Goal: Task Accomplishment & Management: Use online tool/utility

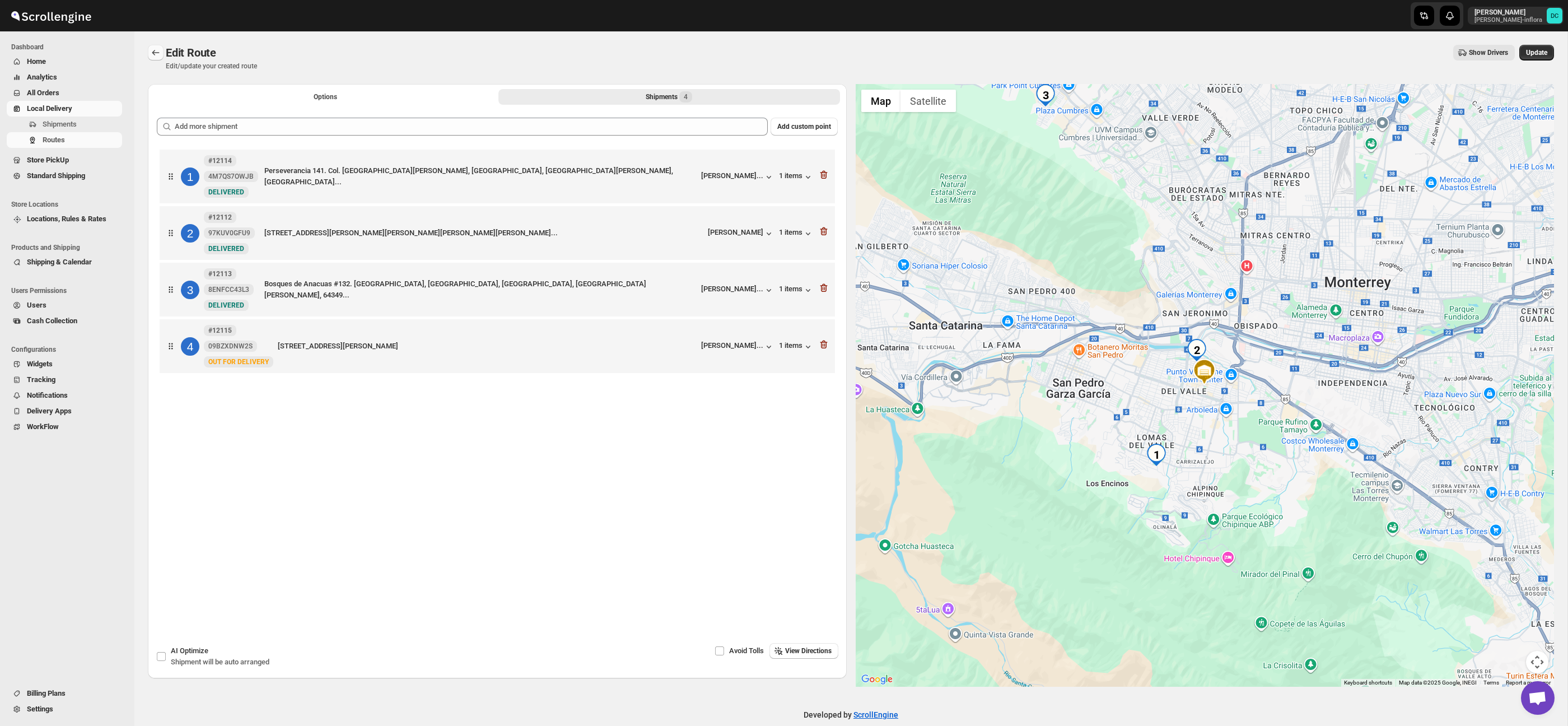
click at [158, 53] on icon "Routes" at bounding box center [156, 53] width 12 height 12
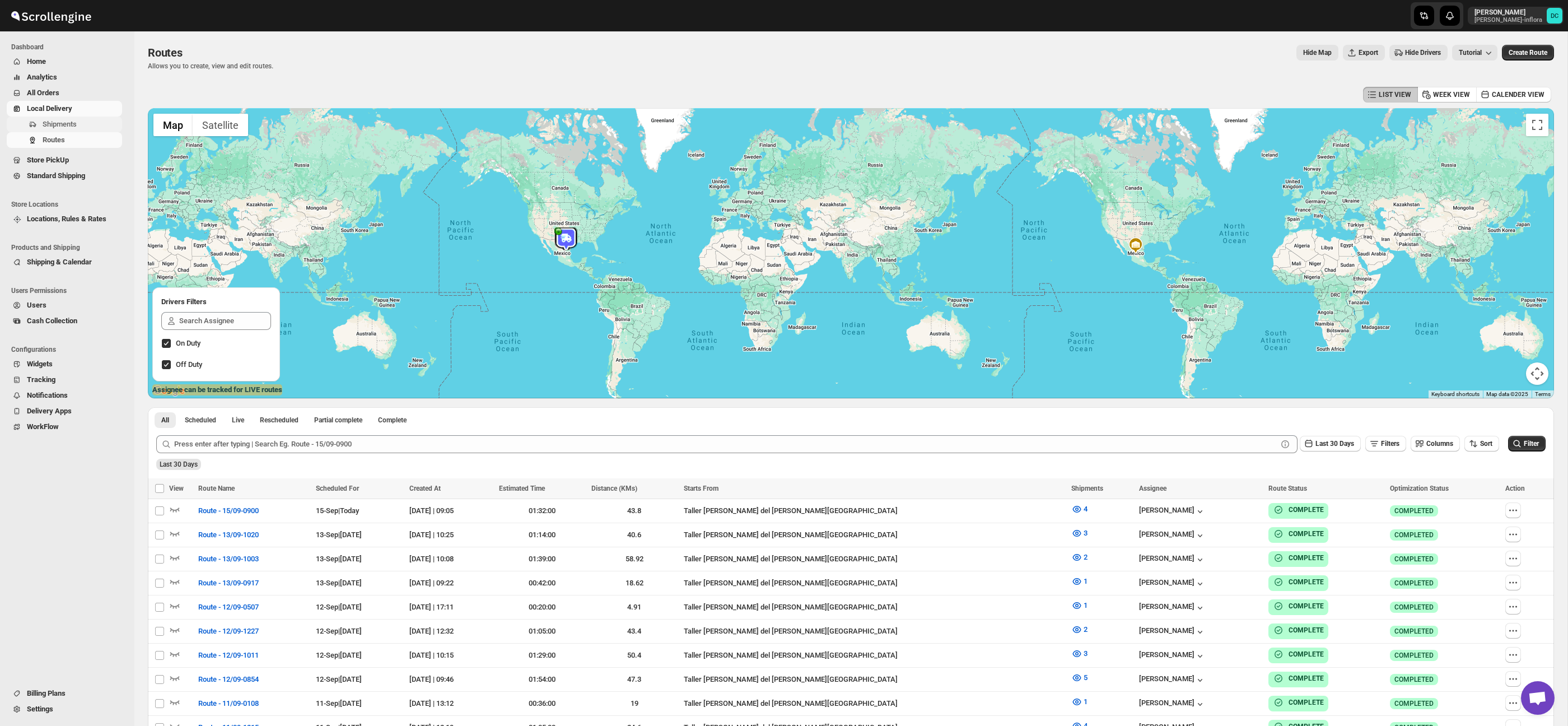
click at [79, 129] on span "Shipments" at bounding box center [81, 124] width 78 height 12
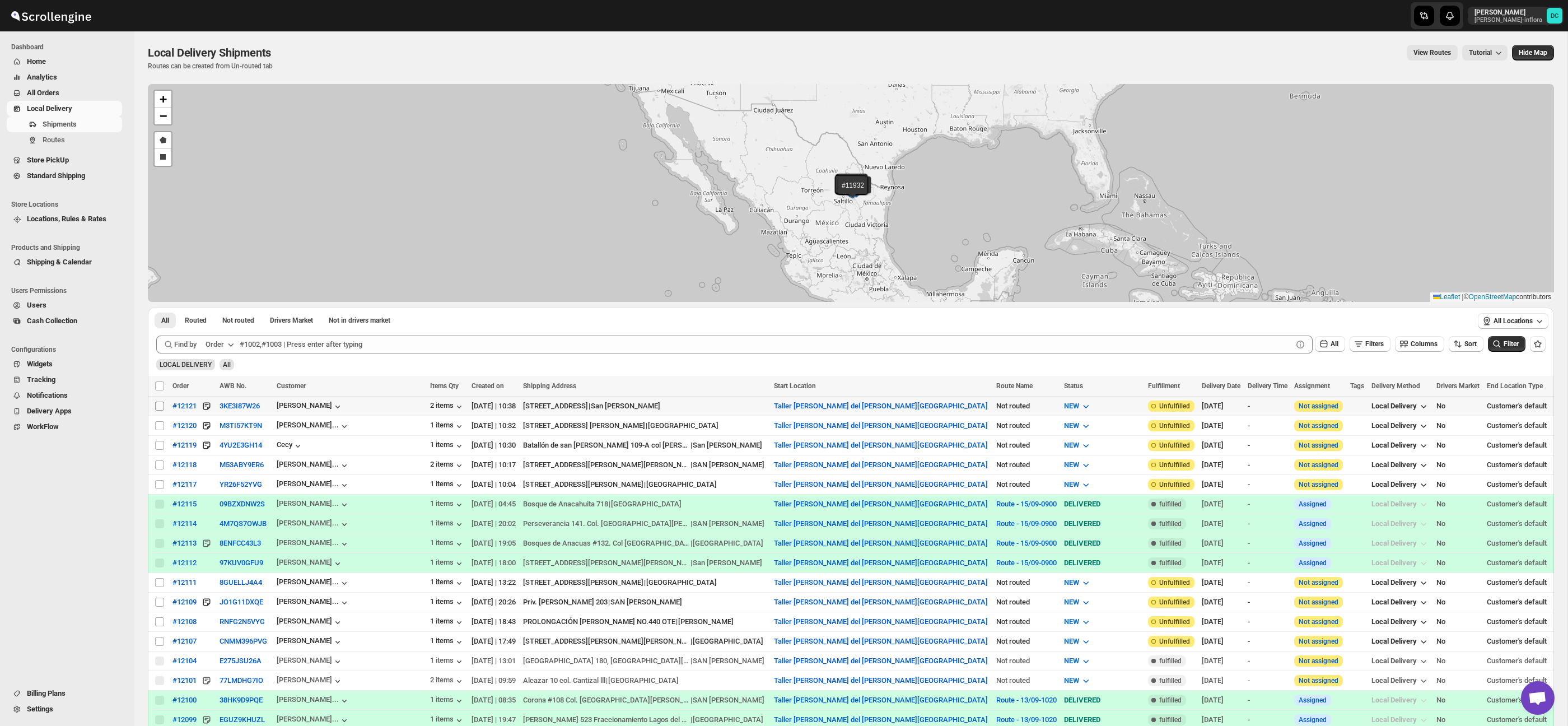
click at [159, 406] on input "Select shipment" at bounding box center [159, 405] width 9 height 9
checkbox input "true"
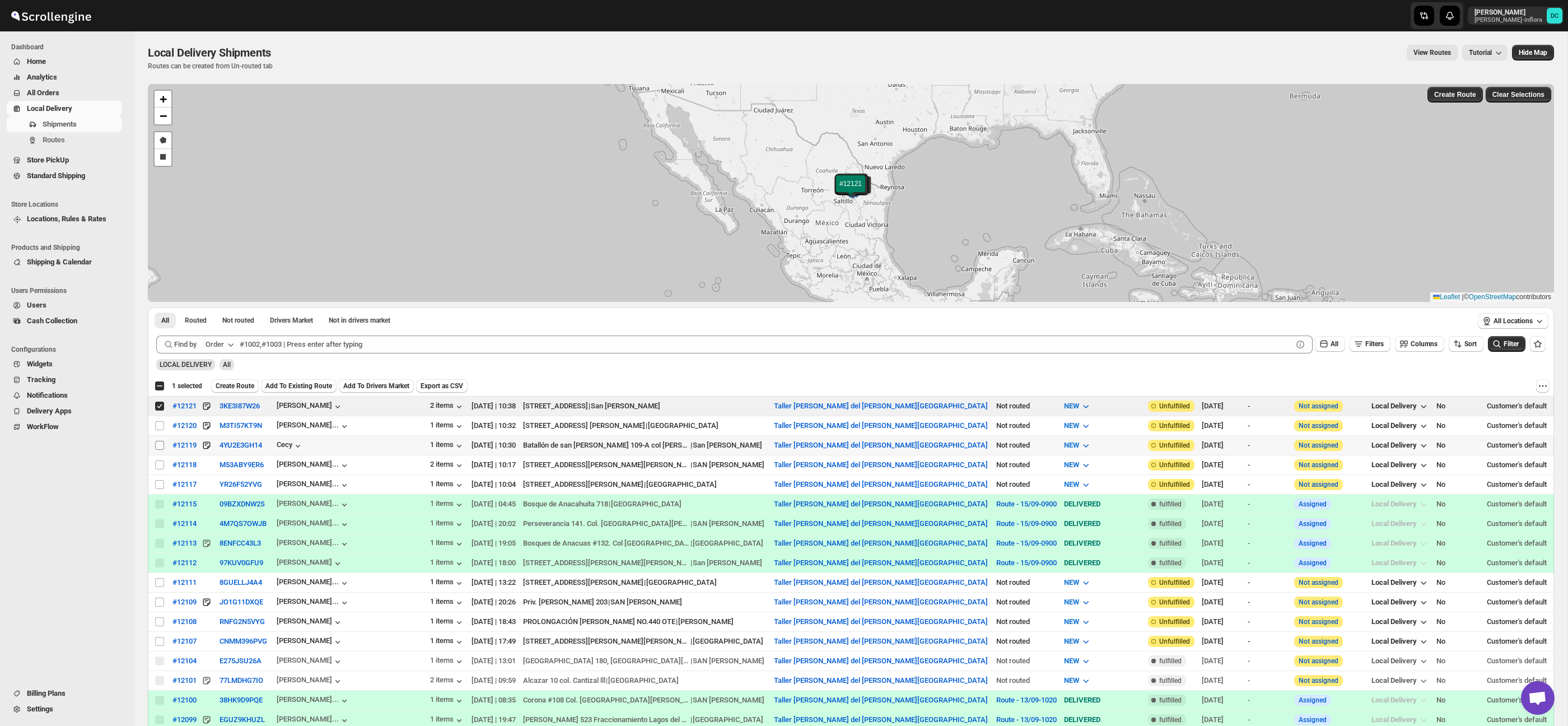
click at [159, 448] on input "Select shipment" at bounding box center [159, 445] width 9 height 9
checkbox input "true"
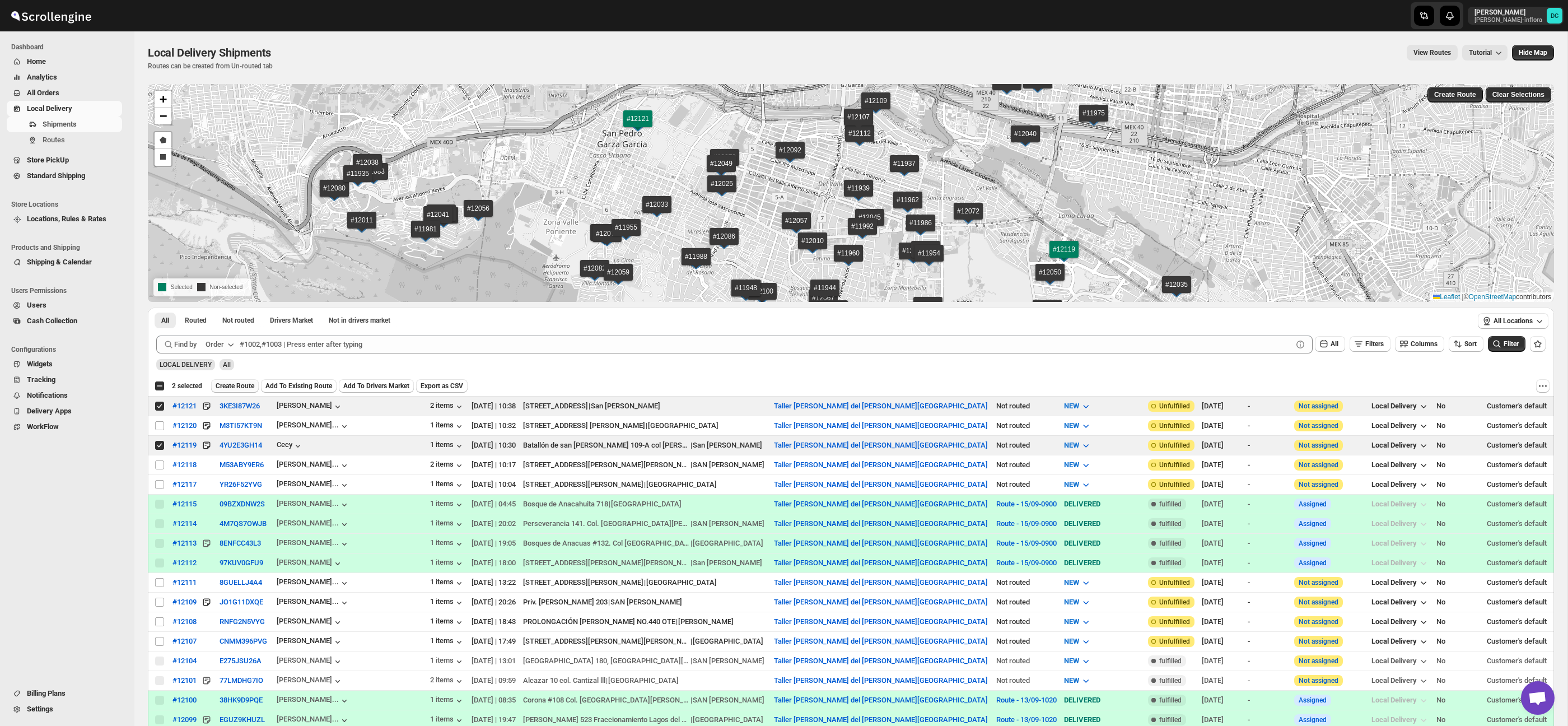
click at [240, 385] on span "Create Route" at bounding box center [235, 385] width 39 height 9
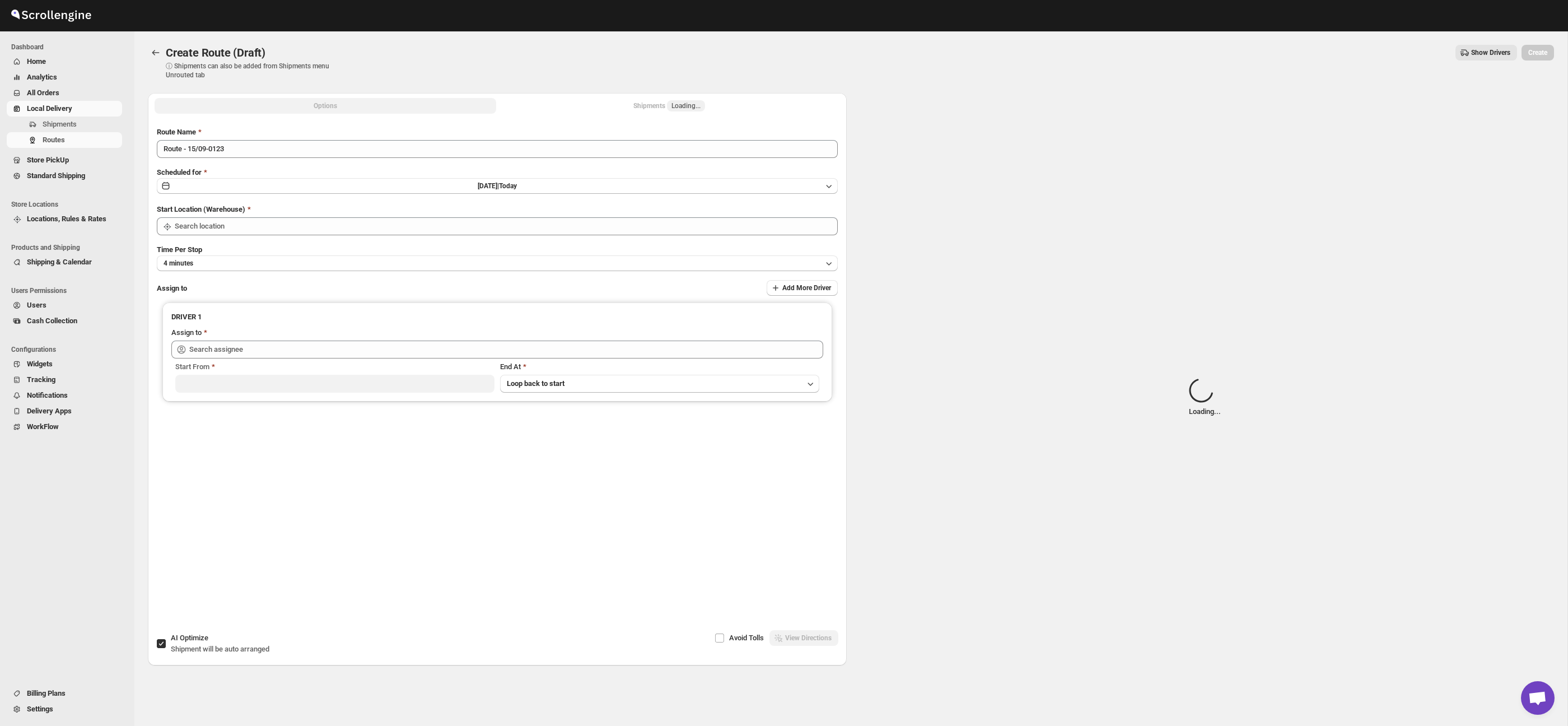
type input "Taller [PERSON_NAME] del [PERSON_NAME][GEOGRAPHIC_DATA]"
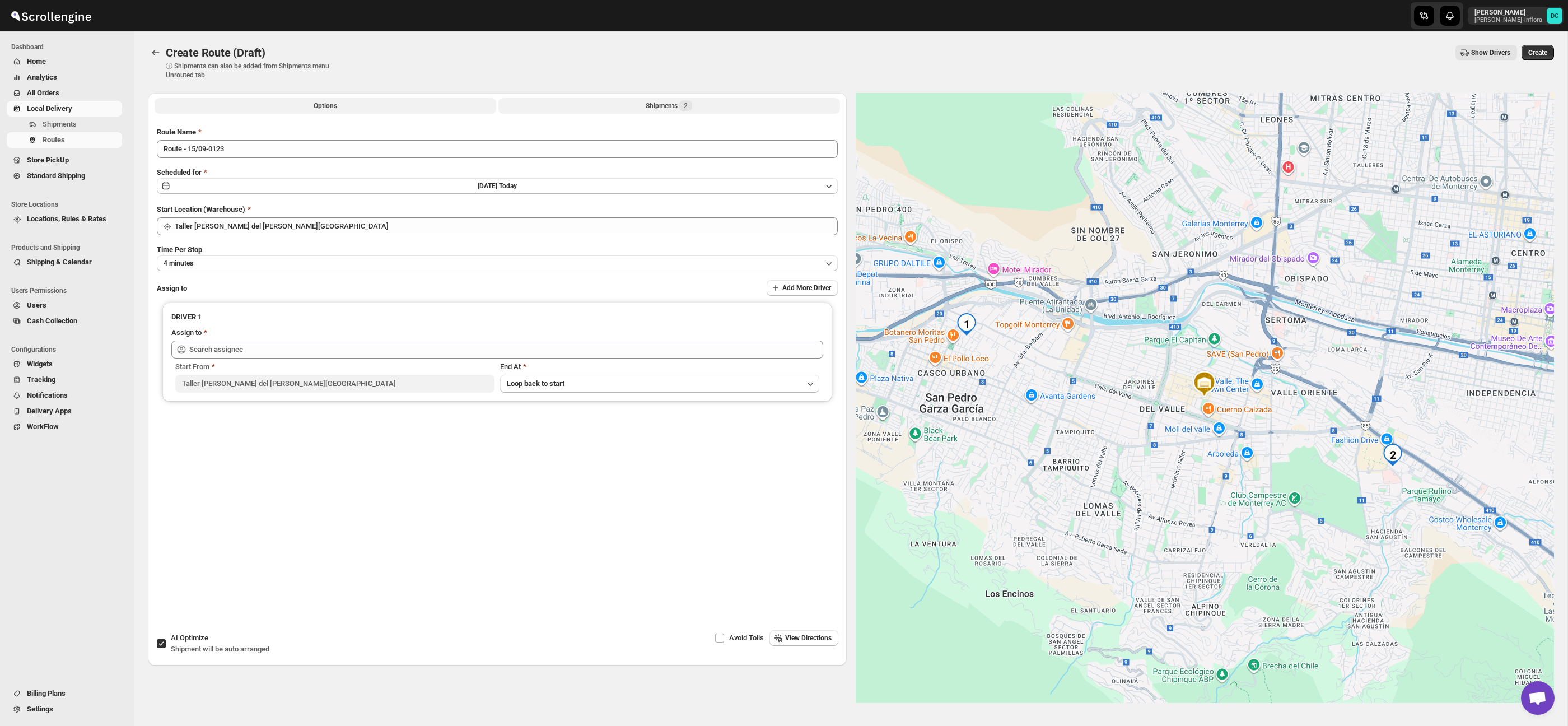
click at [668, 99] on button "Shipments 2" at bounding box center [669, 106] width 341 height 16
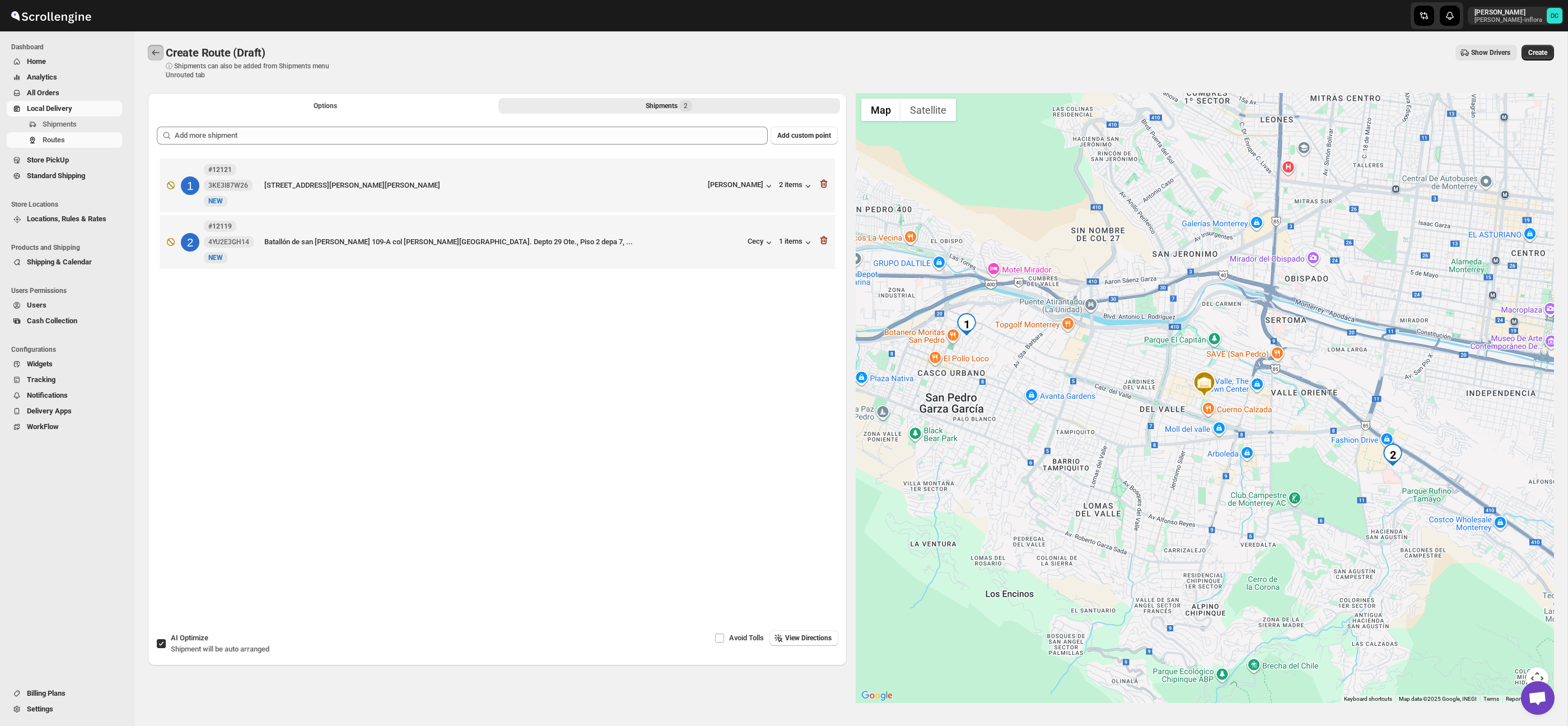
click at [156, 52] on icon "Routes" at bounding box center [156, 53] width 12 height 12
